Goal: Task Accomplishment & Management: Manage account settings

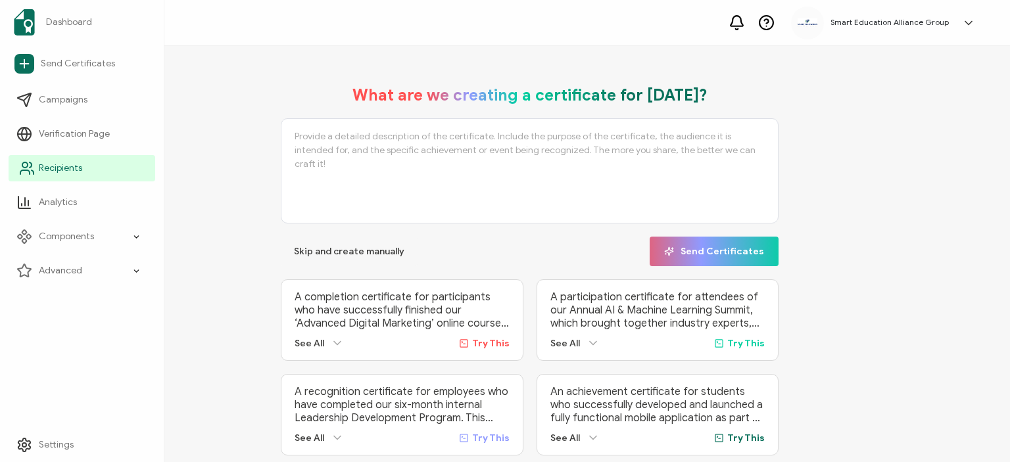
click at [60, 168] on span "Recipients" at bounding box center [60, 168] width 43 height 13
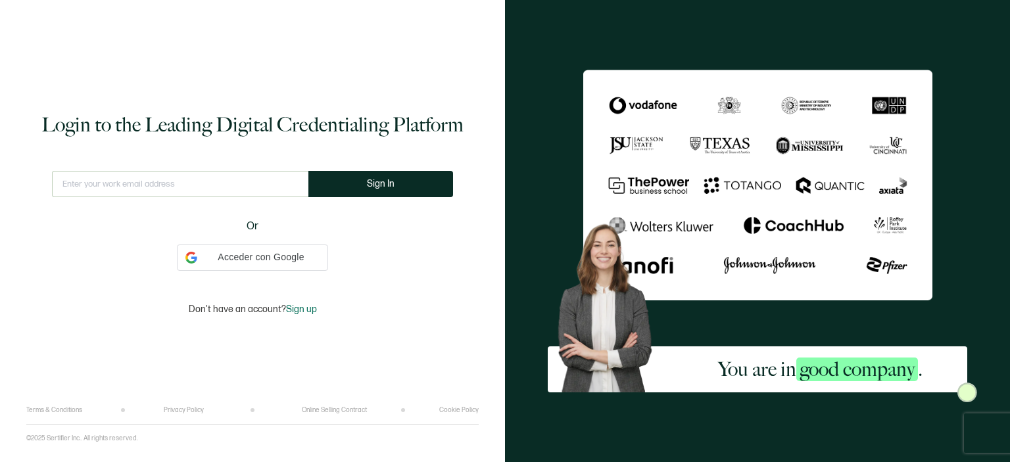
click at [240, 181] on input "text" at bounding box center [180, 184] width 256 height 26
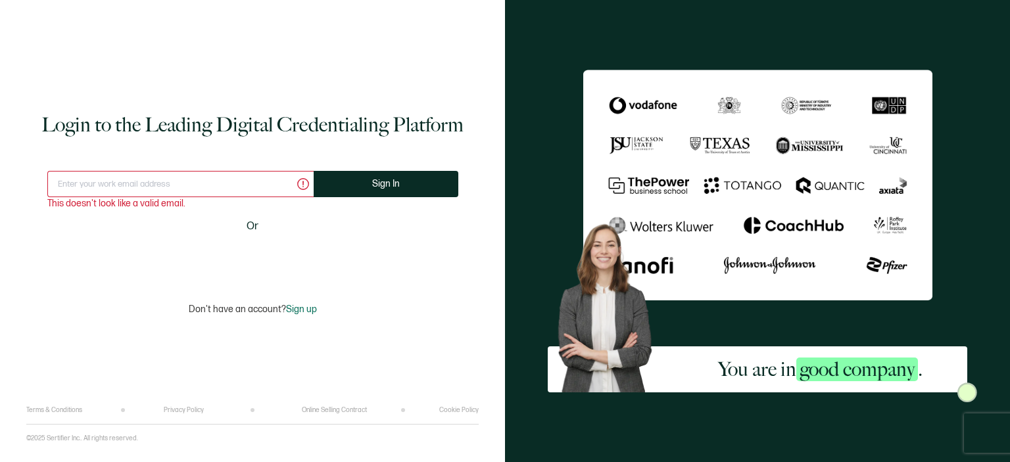
click at [200, 189] on input "text" at bounding box center [180, 184] width 266 height 26
type input "n"
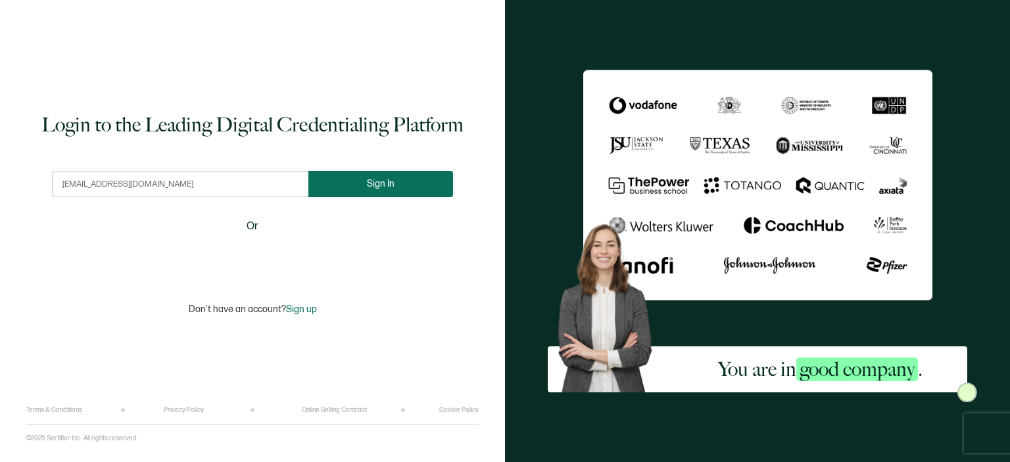
type input "[EMAIL_ADDRESS][DOMAIN_NAME]"
click at [383, 179] on span "Sign In" at bounding box center [386, 184] width 28 height 10
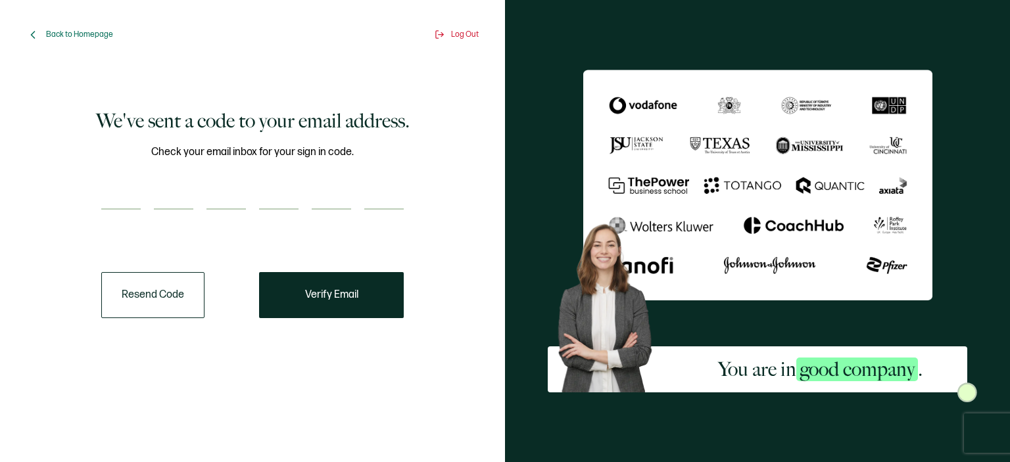
click at [113, 200] on input "number" at bounding box center [120, 196] width 39 height 26
paste input "9"
type input "9"
type input "2"
type input "3"
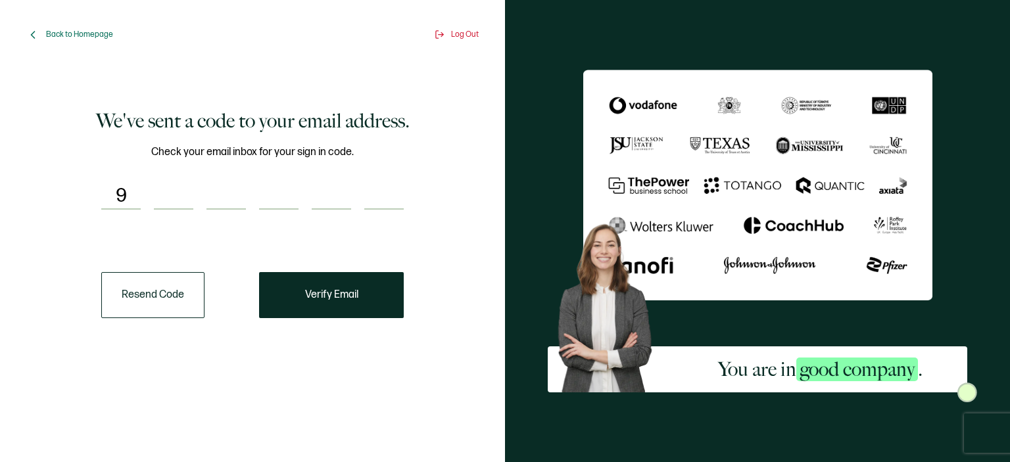
type input "2"
type input "5"
type input "7"
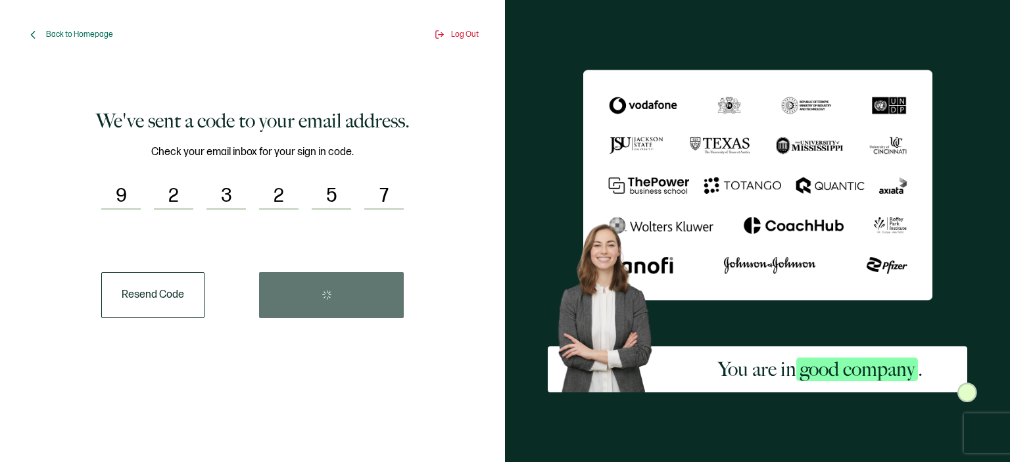
click at [305, 289] on div "Resend Code" at bounding box center [252, 295] width 302 height 46
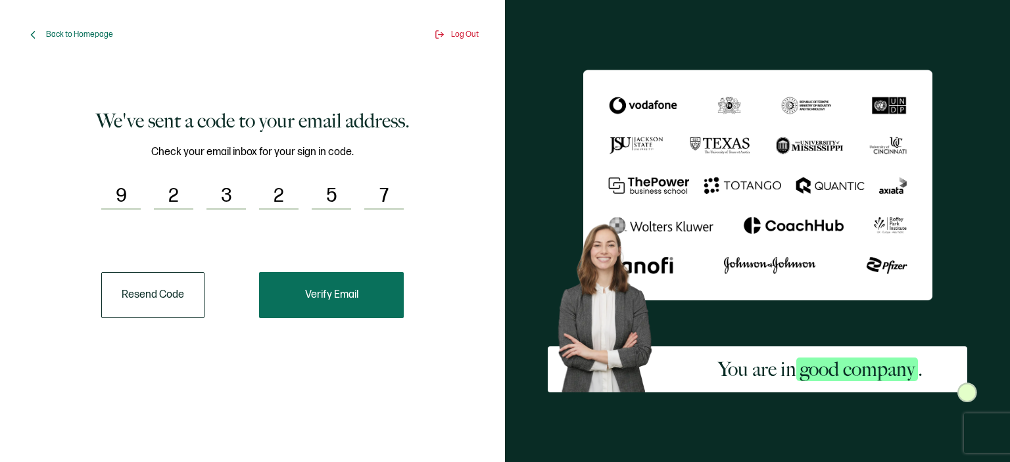
click at [352, 300] on span "Verify Email" at bounding box center [331, 295] width 53 height 11
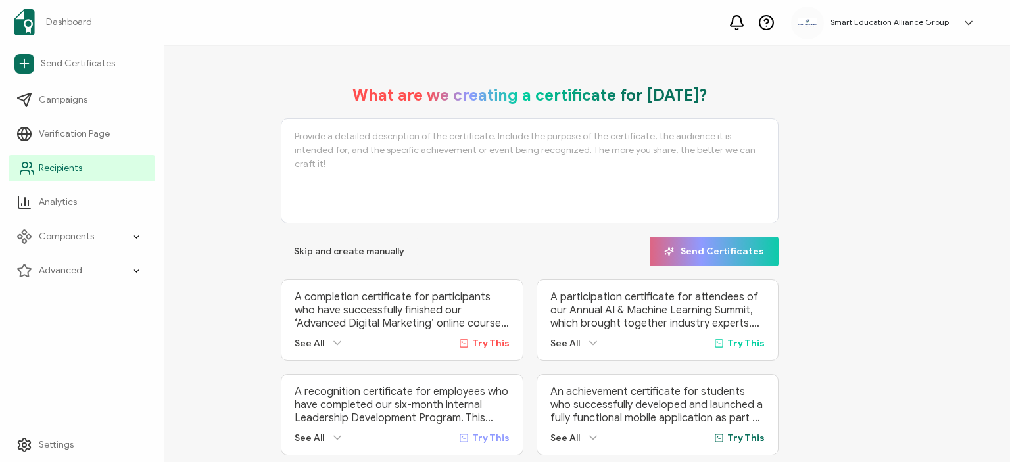
click at [32, 174] on icon at bounding box center [27, 168] width 16 height 16
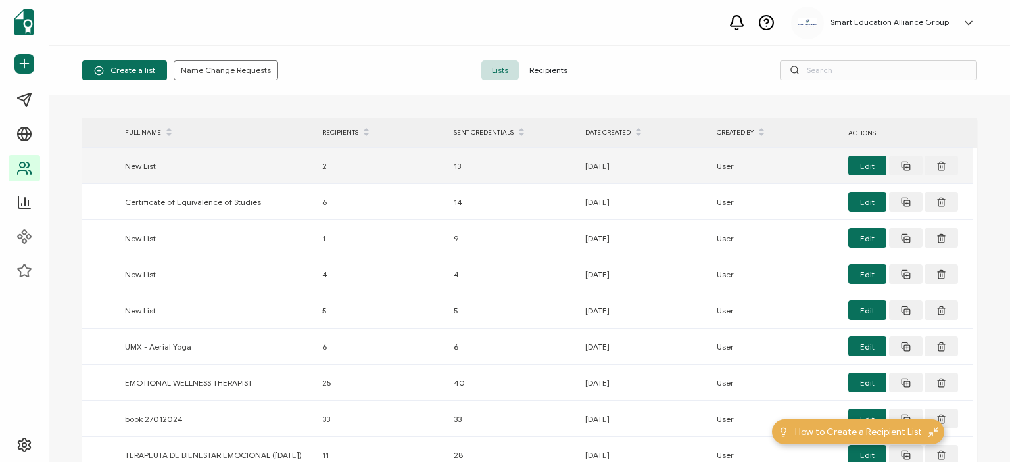
click at [149, 169] on div "New List" at bounding box center [216, 165] width 197 height 15
click at [862, 166] on button "Edit" at bounding box center [867, 166] width 38 height 20
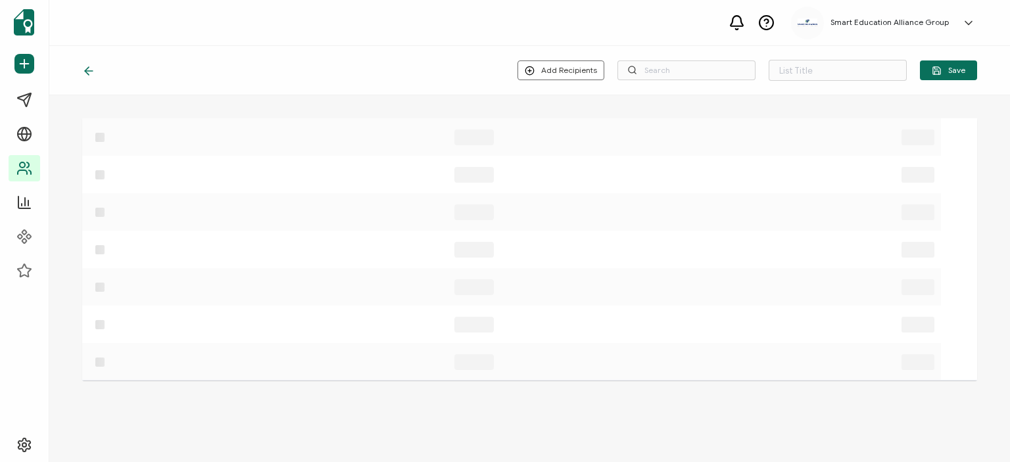
type input "New List"
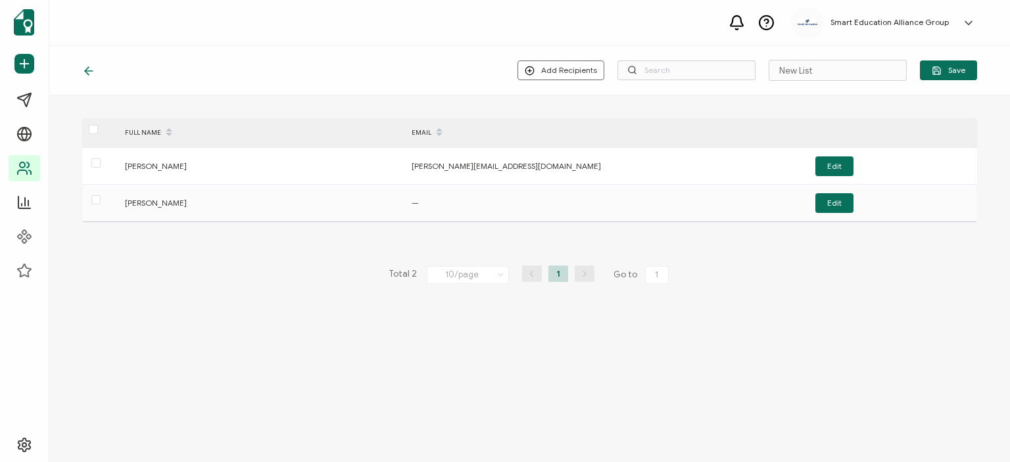
click at [85, 68] on icon at bounding box center [88, 70] width 13 height 13
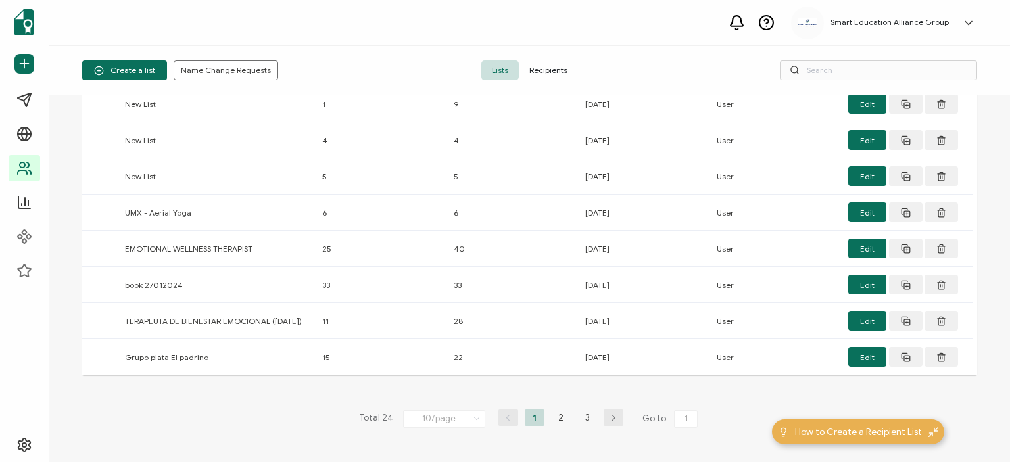
scroll to position [205, 0]
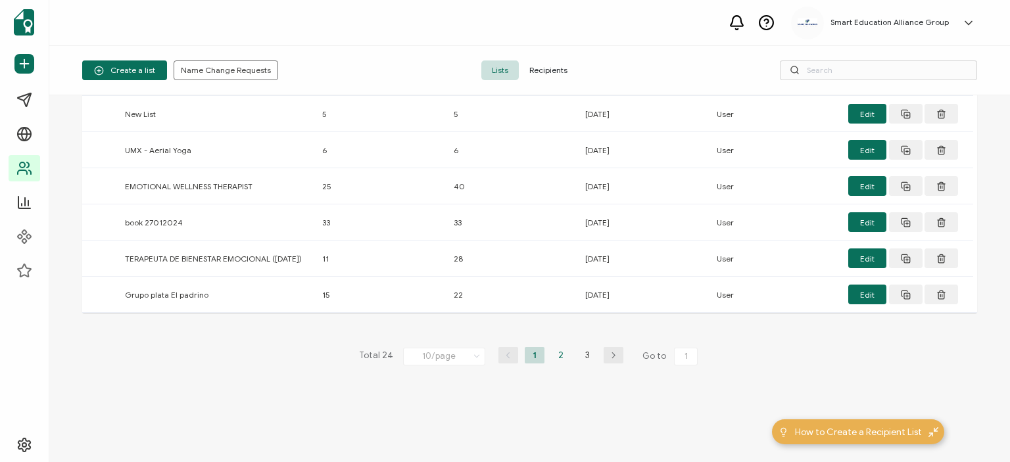
click at [554, 352] on li "2" at bounding box center [561, 355] width 20 height 16
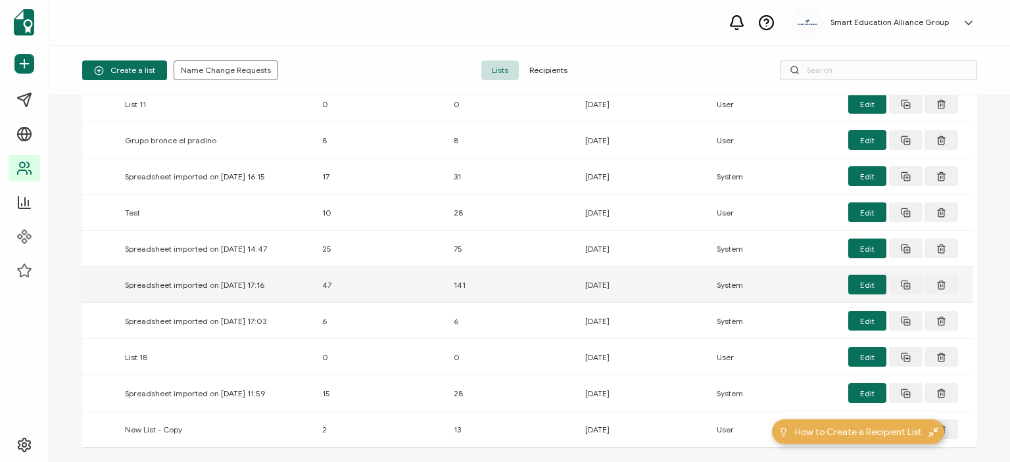
scroll to position [195, 0]
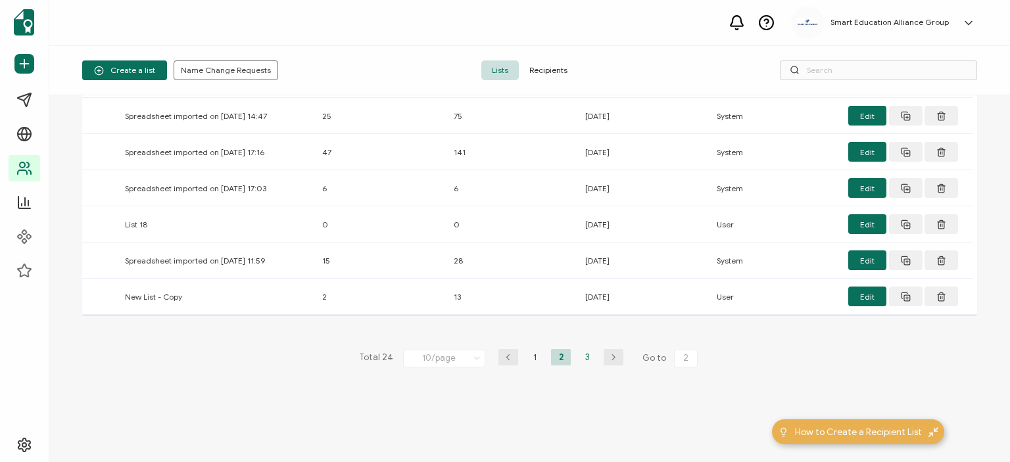
click at [579, 352] on li "3" at bounding box center [587, 357] width 20 height 16
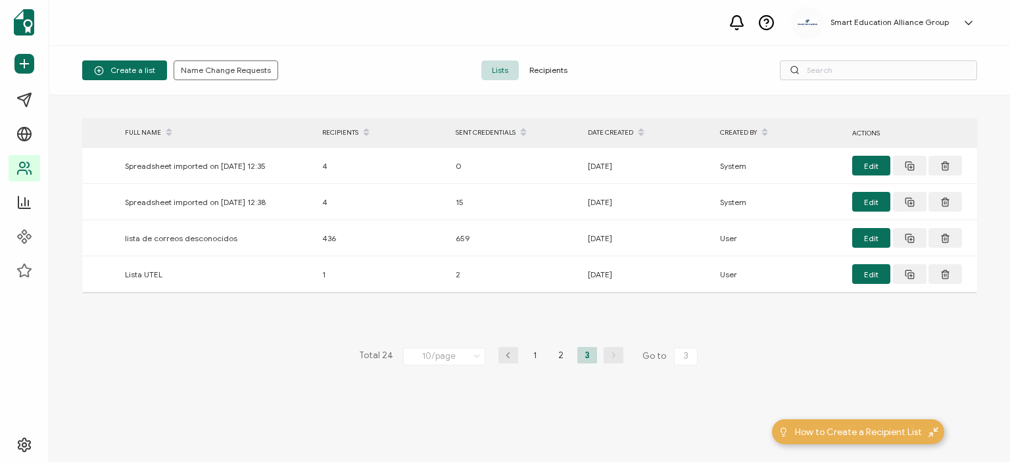
click at [552, 71] on span "Recipients" at bounding box center [548, 70] width 59 height 20
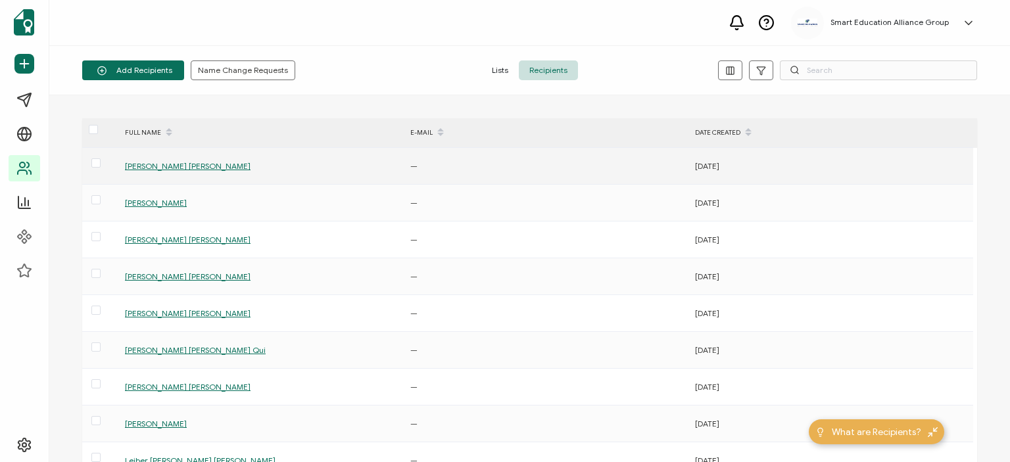
click at [204, 167] on span "[PERSON_NAME] [PERSON_NAME]" at bounding box center [188, 166] width 126 height 10
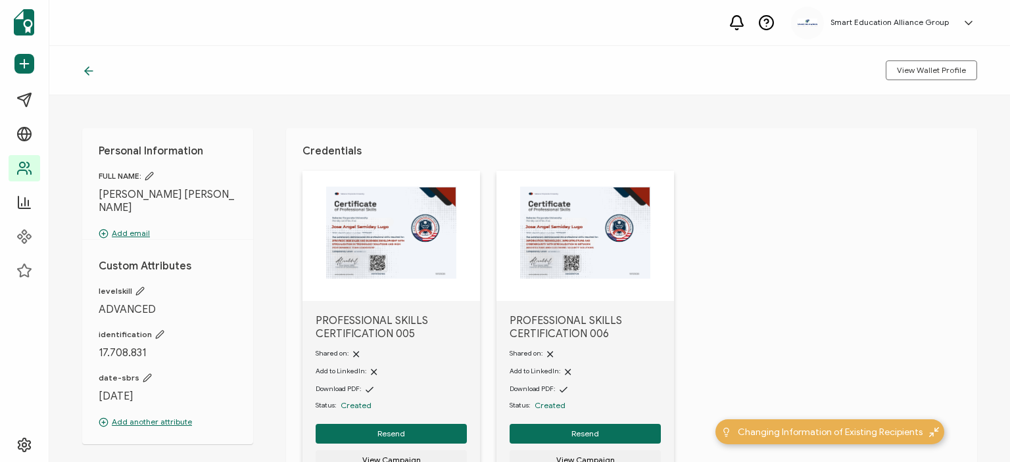
click at [118, 227] on p "Add email" at bounding box center [168, 233] width 138 height 12
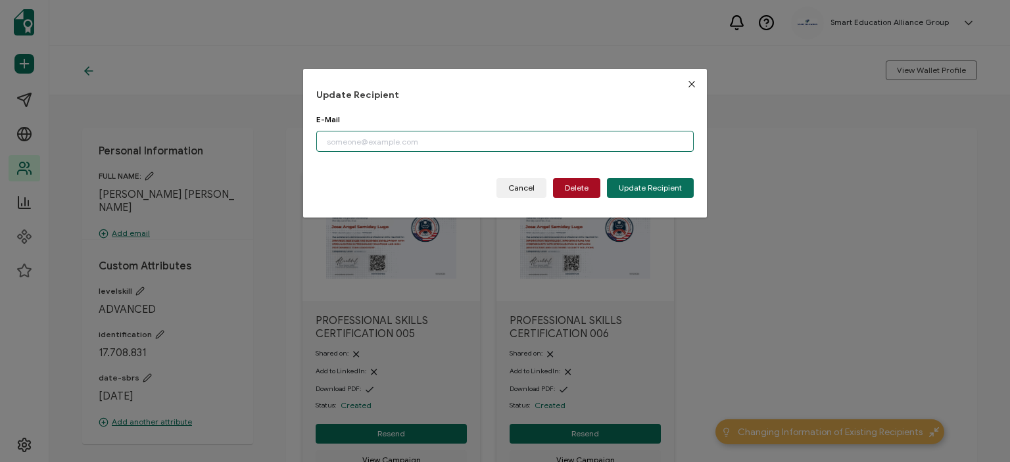
click at [381, 139] on input "dialog" at bounding box center [504, 141] width 377 height 21
paste input "[EMAIL_ADDRESS][DOMAIN_NAME]"
type input "[EMAIL_ADDRESS][DOMAIN_NAME]"
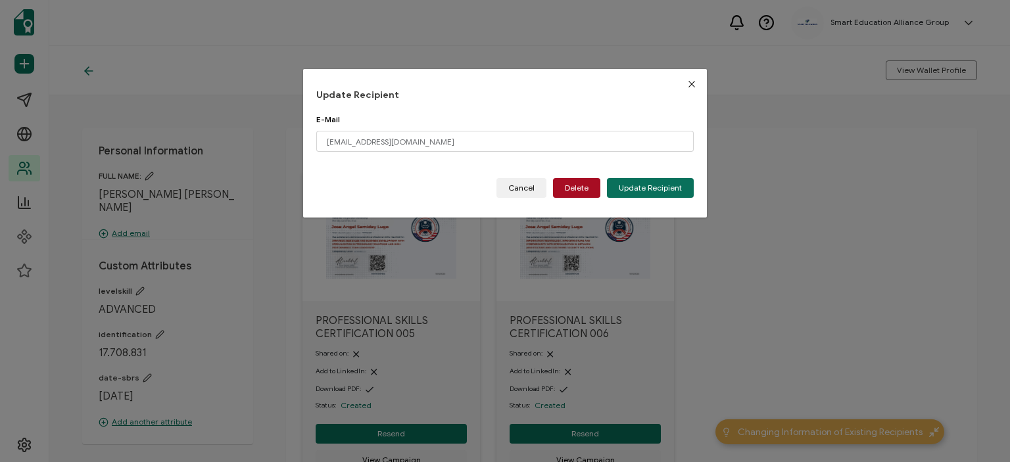
click at [653, 193] on button "Update Recipient" at bounding box center [650, 188] width 87 height 20
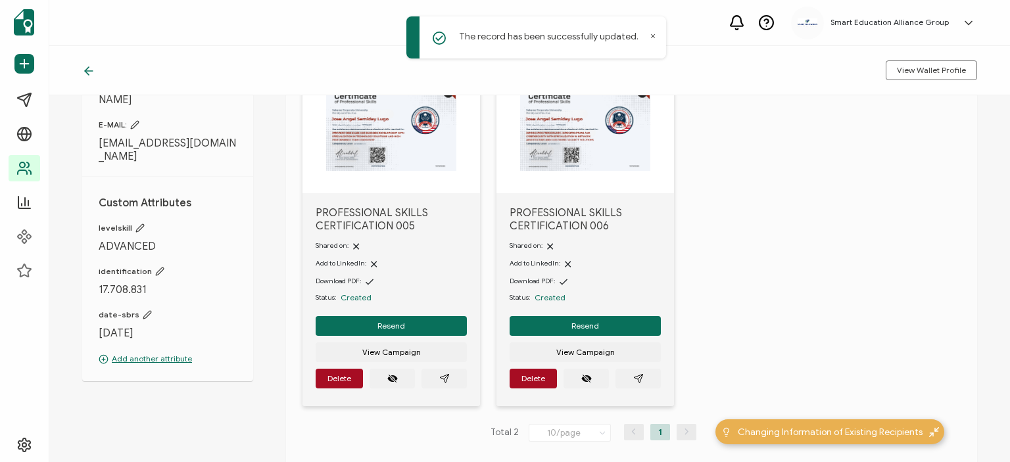
scroll to position [131, 0]
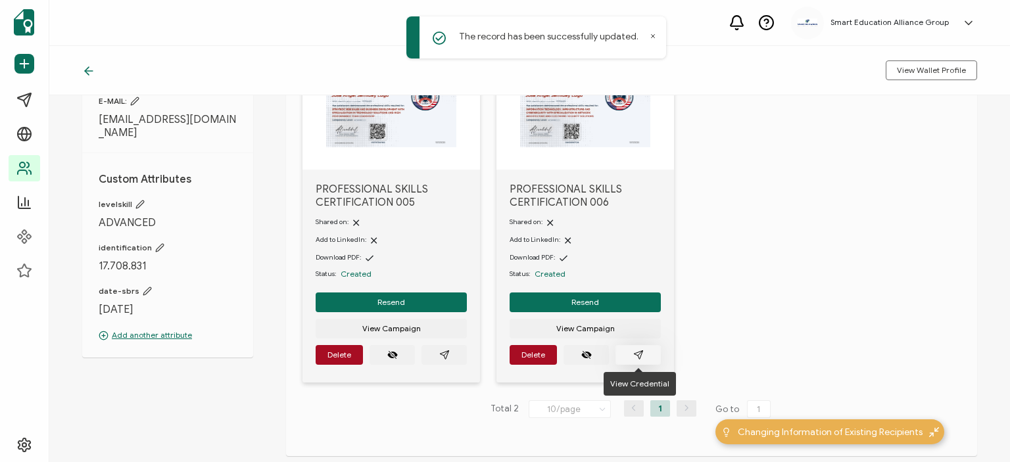
click at [644, 351] on button "button" at bounding box center [637, 355] width 45 height 20
click at [584, 306] on span "Resend" at bounding box center [585, 302] width 28 height 8
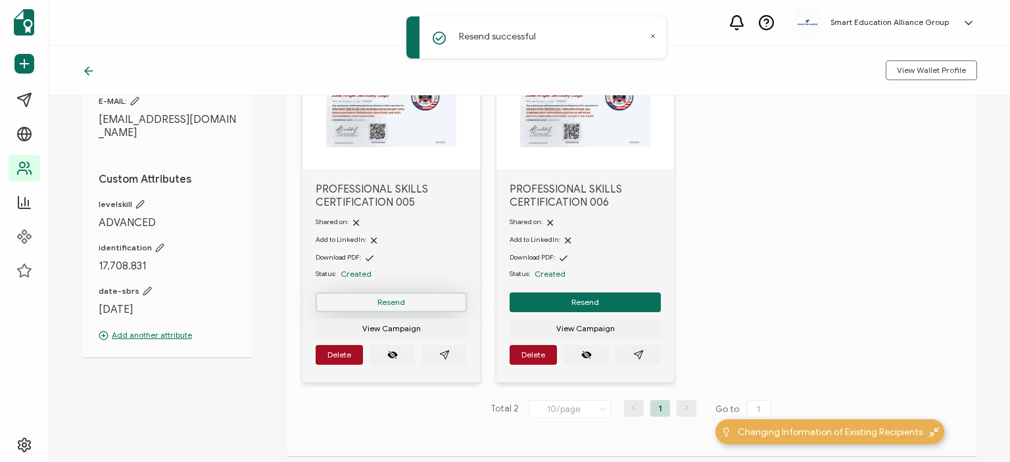
click at [389, 292] on button "Resend" at bounding box center [390, 302] width 151 height 20
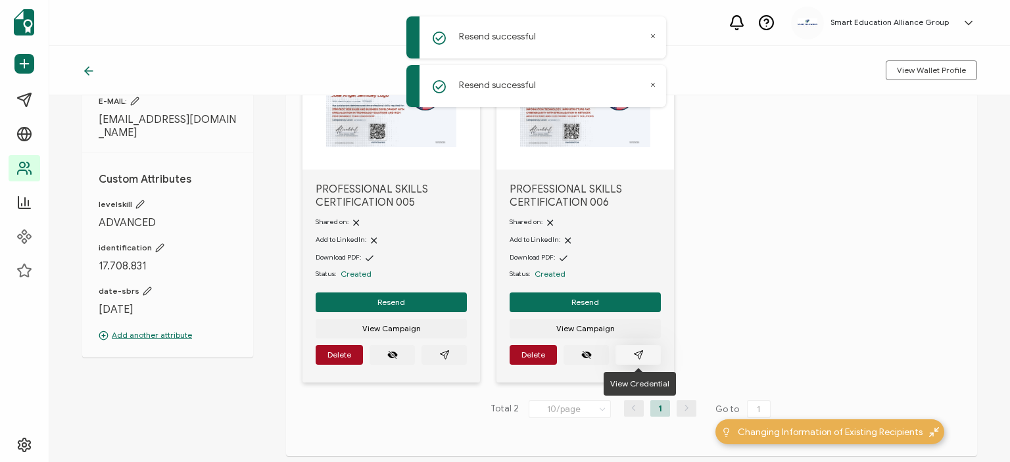
click at [636, 354] on icon "paper plane outline" at bounding box center [638, 354] width 9 height 9
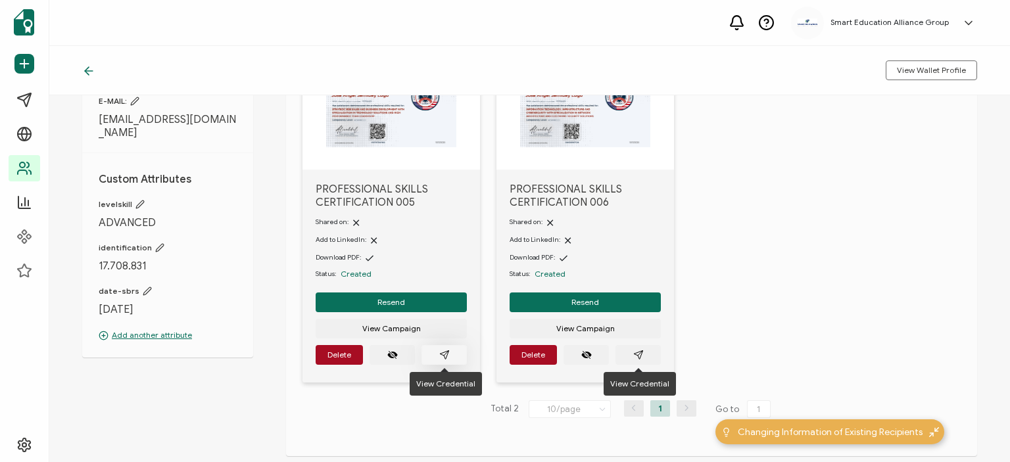
click at [434, 352] on button "button" at bounding box center [443, 355] width 45 height 20
